Goal: Task Accomplishment & Management: Manage account settings

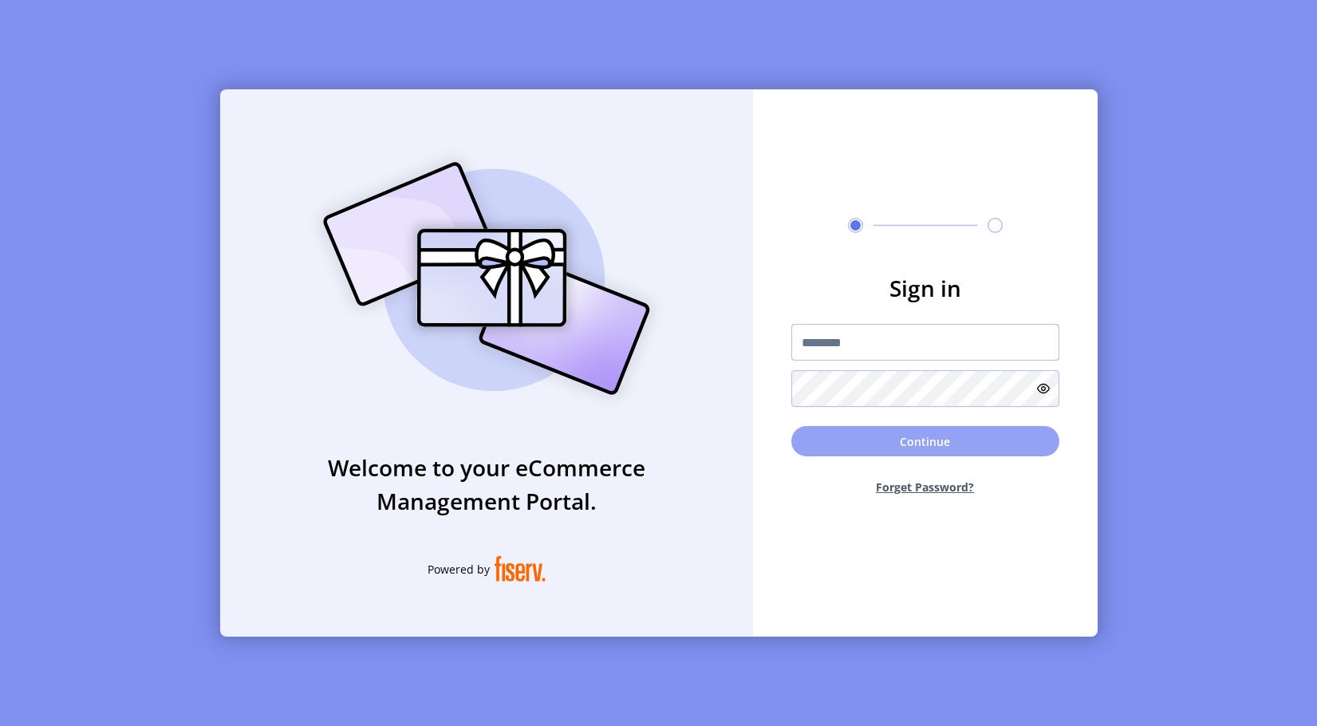
type input "**********"
click at [907, 444] on button "Continue" at bounding box center [926, 441] width 268 height 30
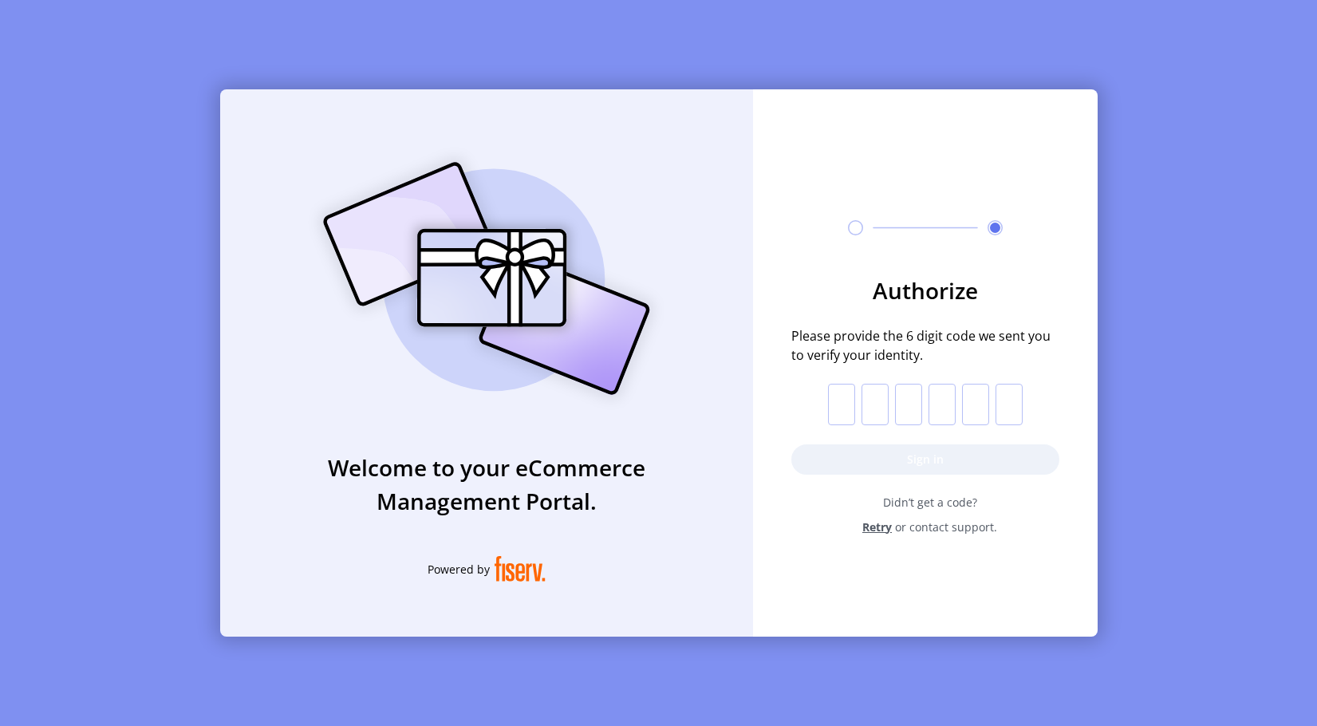
click at [849, 412] on input "text" at bounding box center [841, 404] width 27 height 41
type input "*"
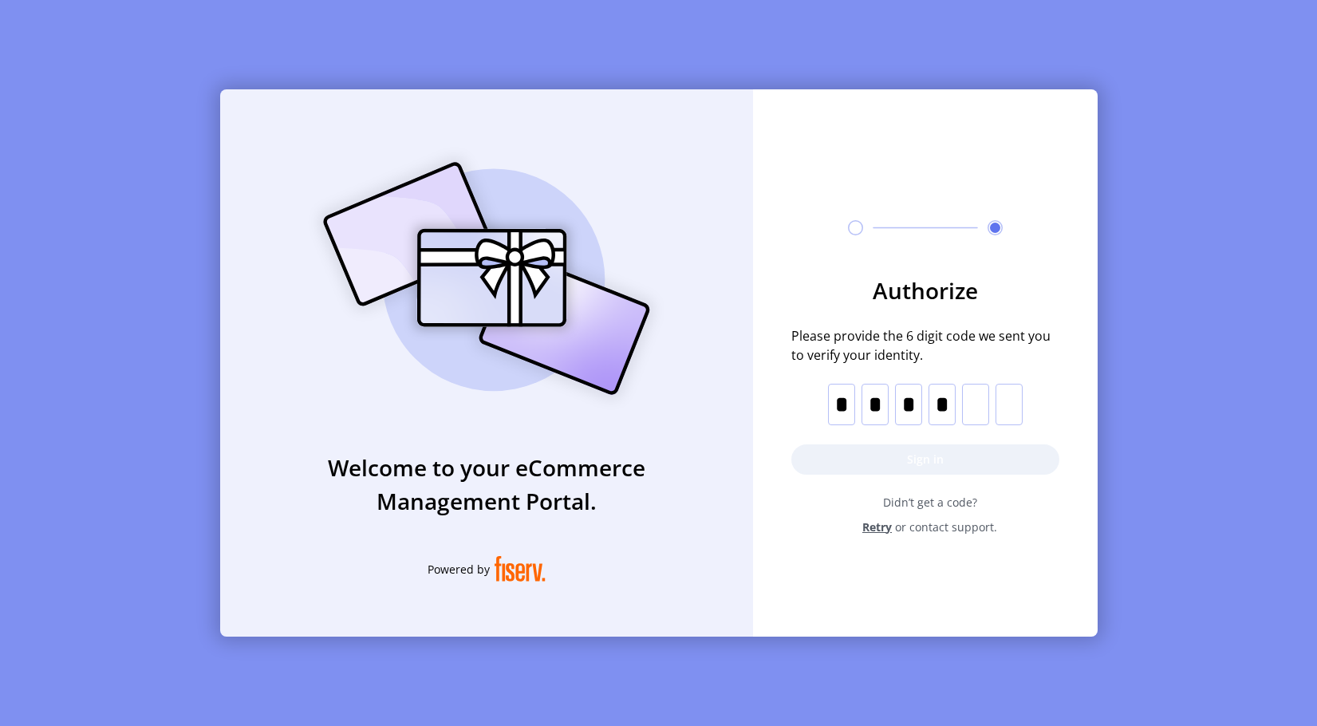
type input "*"
click at [938, 456] on button "Sign in" at bounding box center [926, 459] width 268 height 30
click at [1020, 411] on input "*" at bounding box center [1009, 404] width 27 height 41
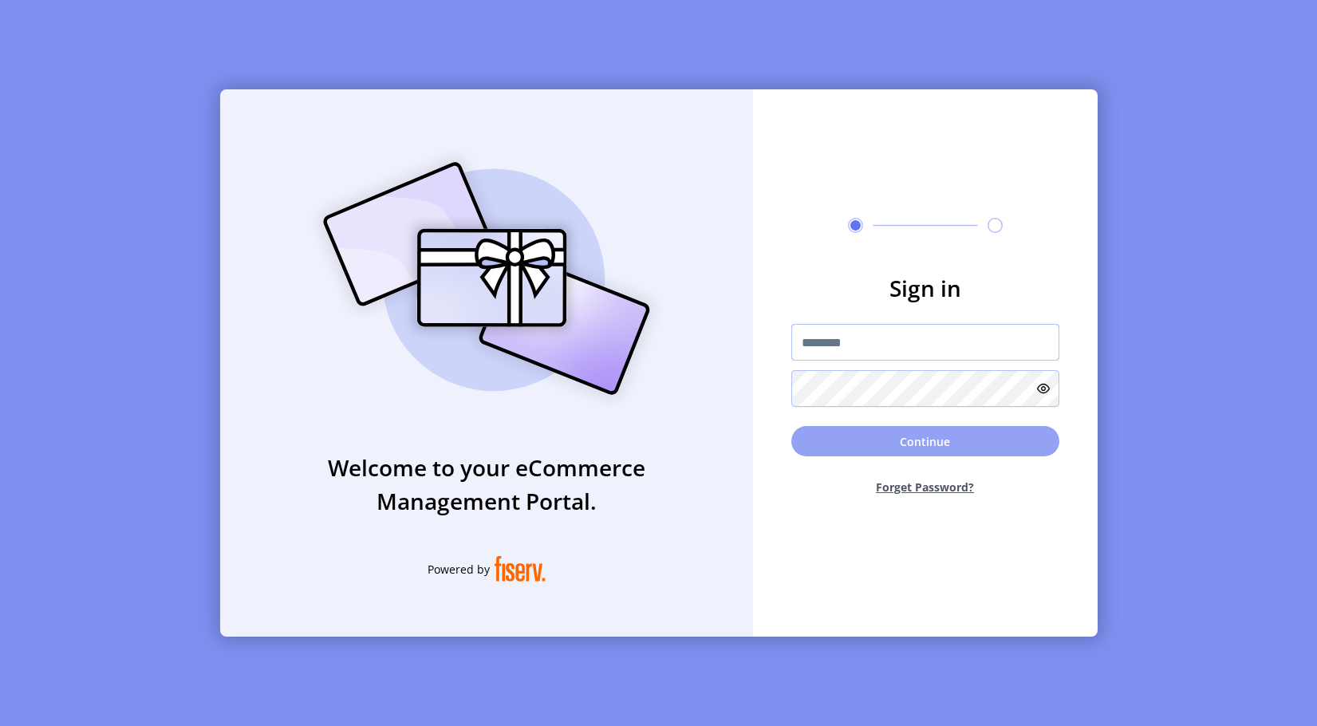
type input "**********"
click at [952, 444] on button "Continue" at bounding box center [926, 441] width 268 height 30
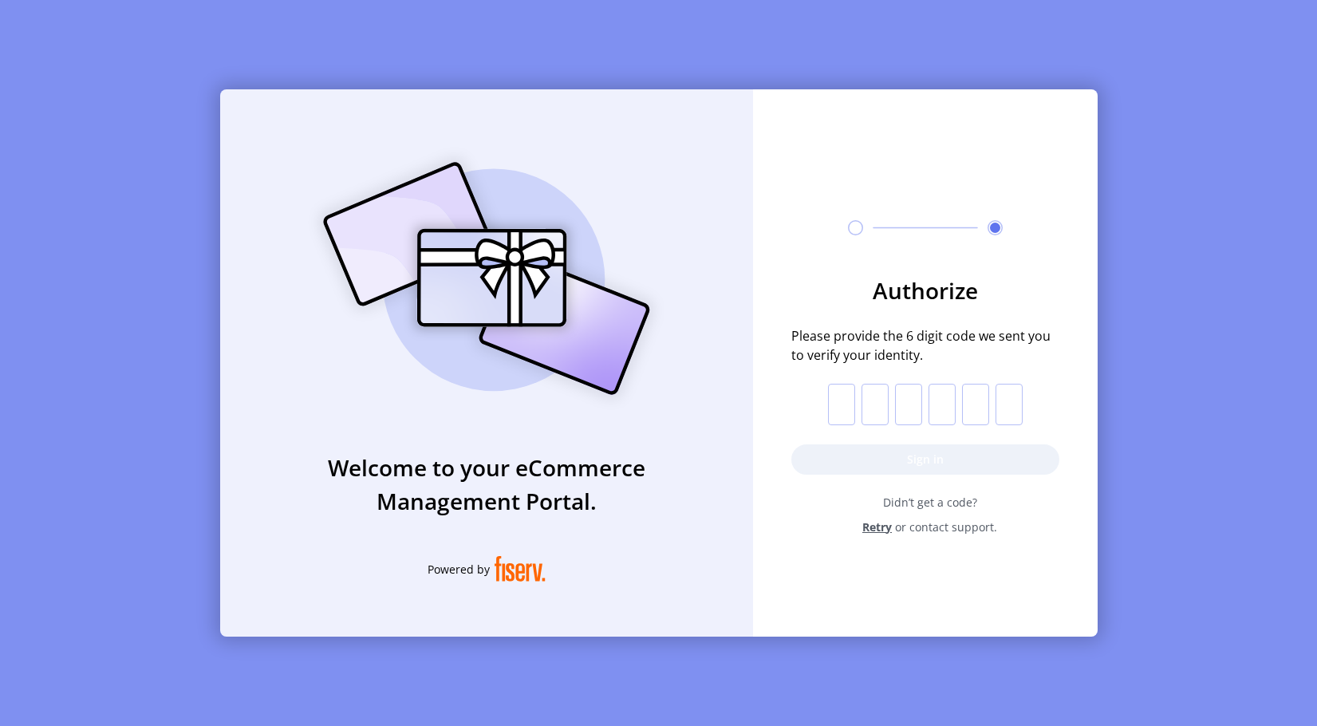
click at [833, 412] on input "text" at bounding box center [841, 404] width 27 height 41
type input "*"
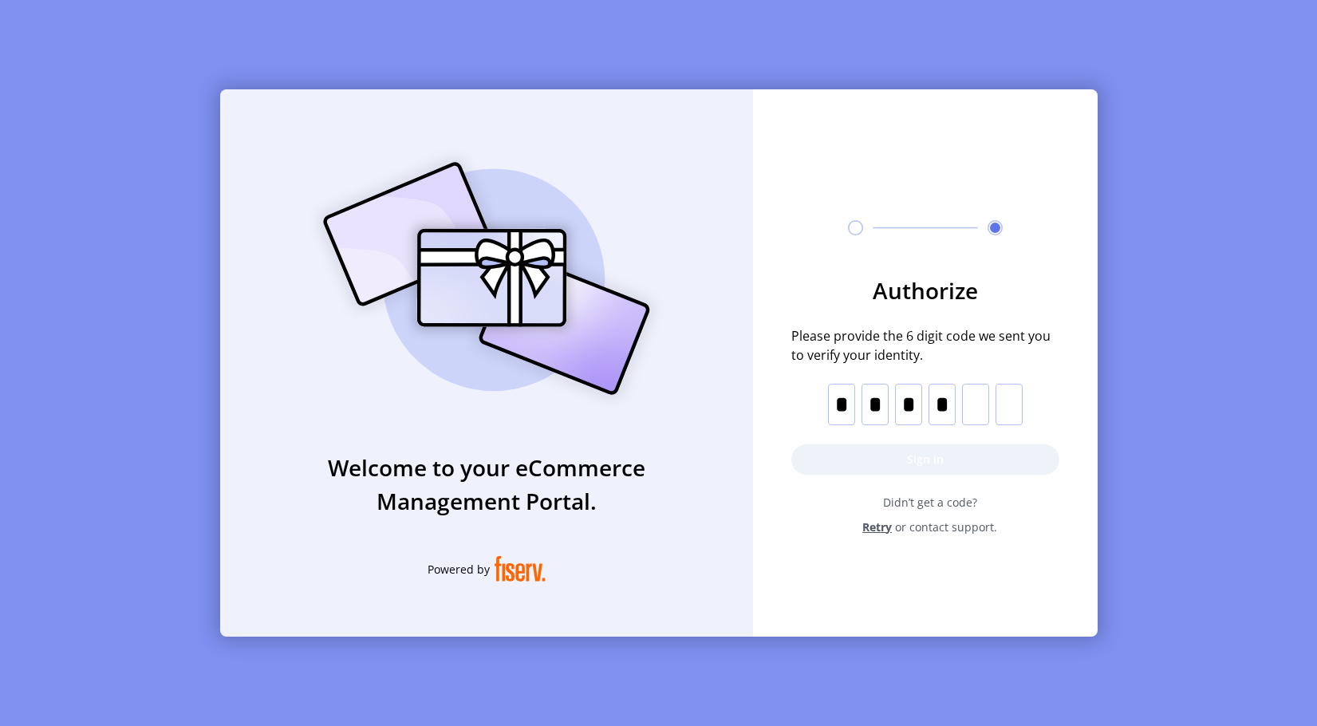
type input "*"
click at [922, 455] on button "Sign in" at bounding box center [926, 459] width 268 height 30
